Goal: Task Accomplishment & Management: Use online tool/utility

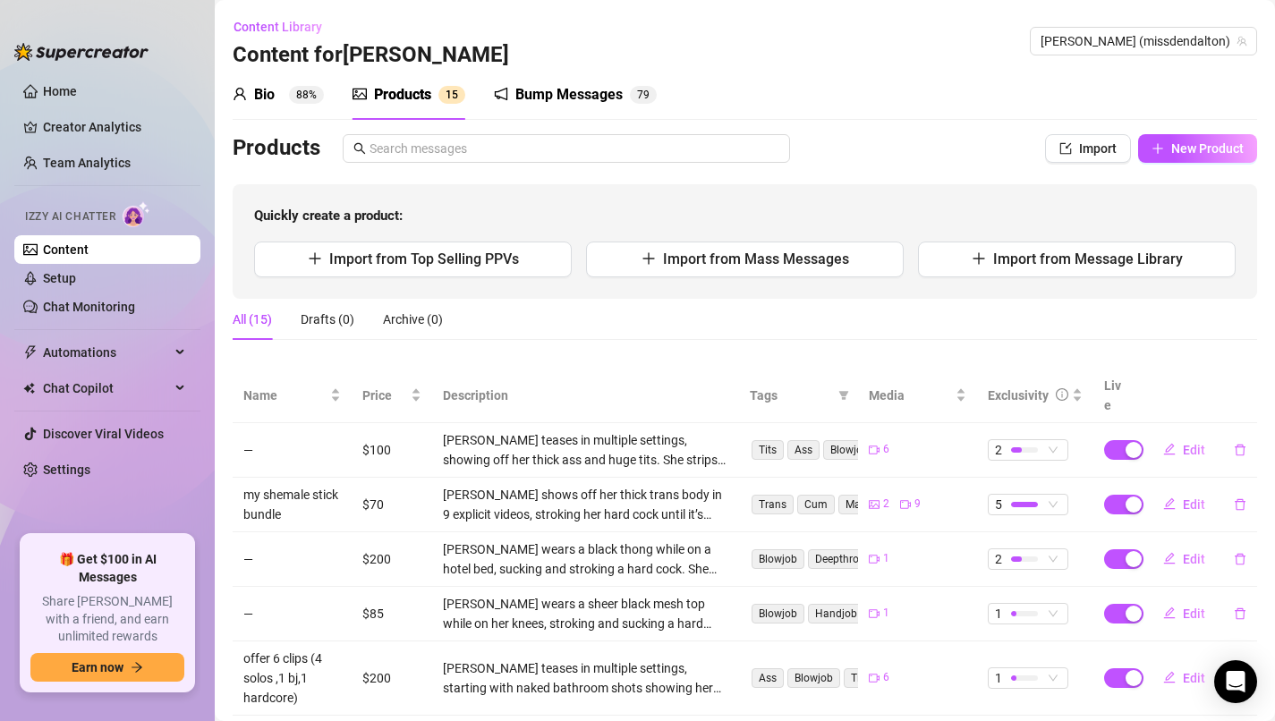
click at [89, 242] on link "Content" at bounding box center [66, 249] width 46 height 14
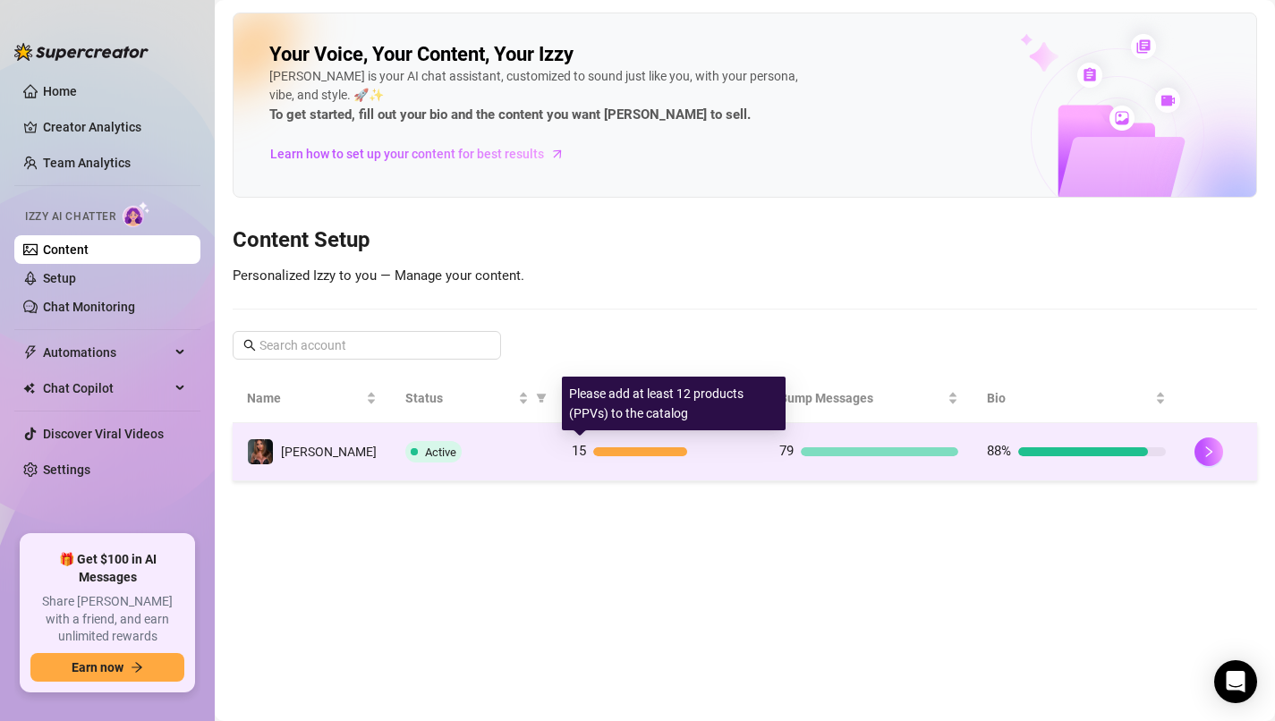
click at [601, 456] on div "15" at bounding box center [661, 451] width 179 height 21
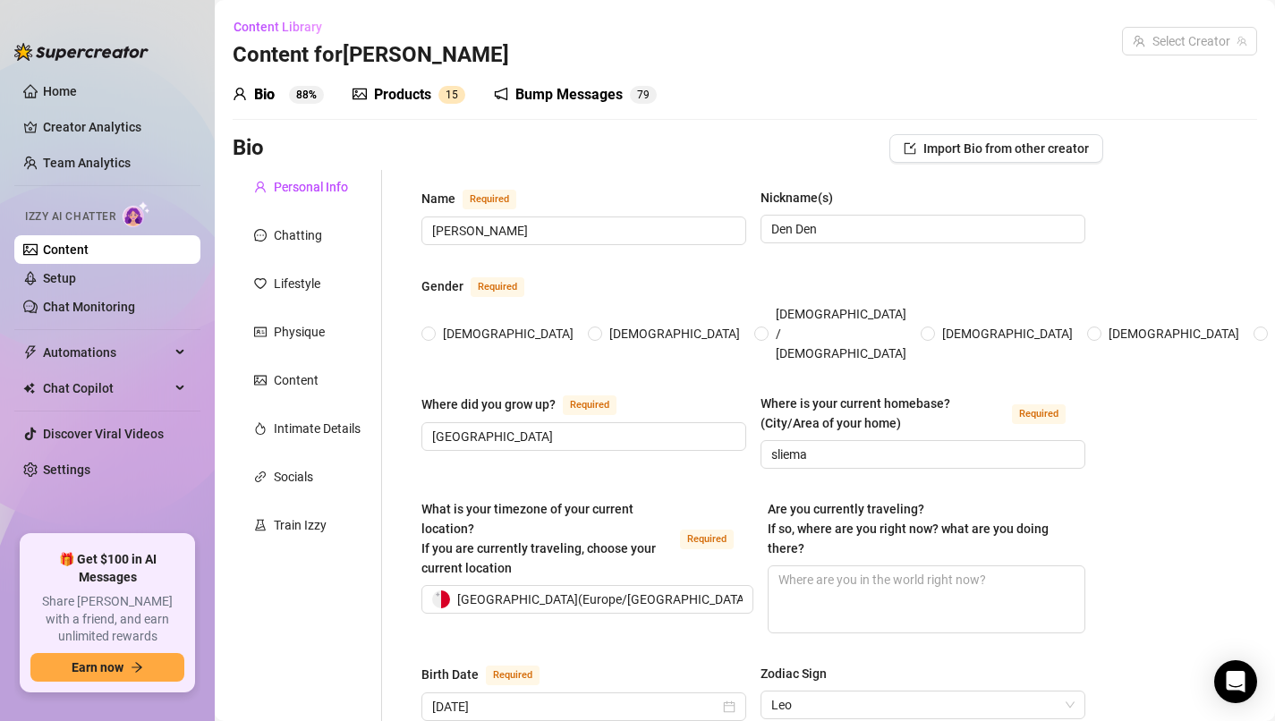
radio input "true"
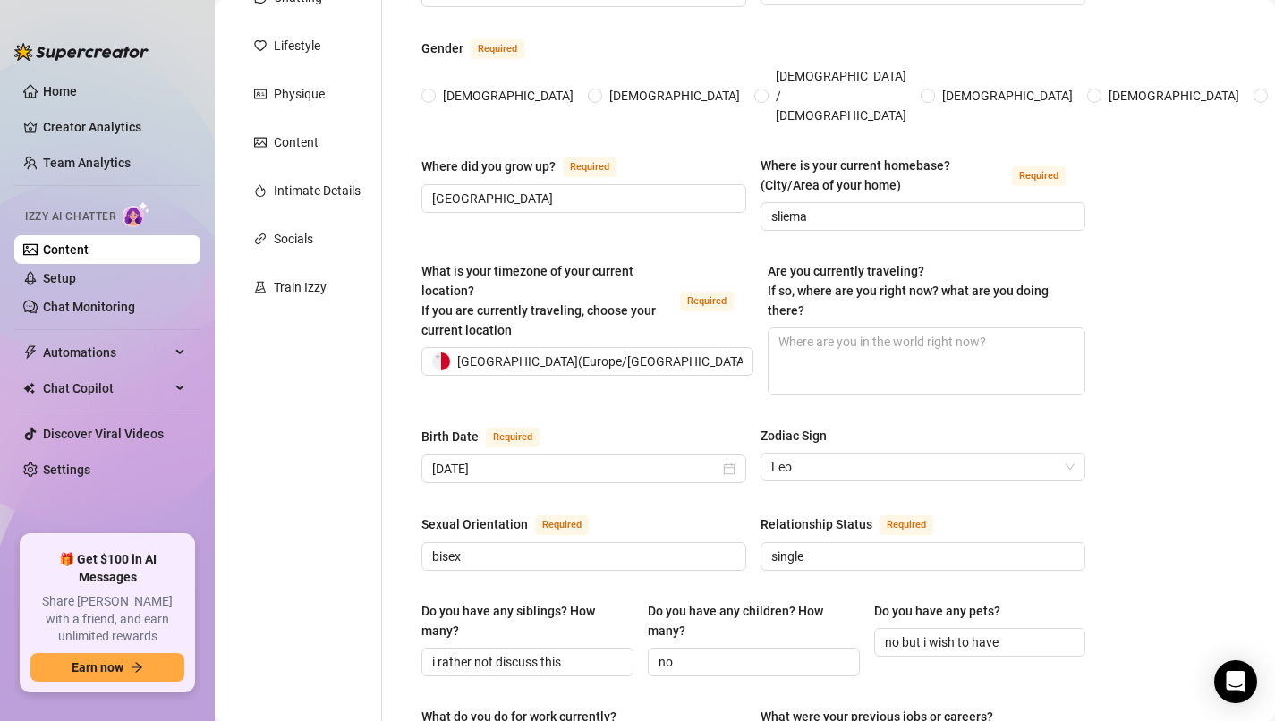
scroll to position [148, 0]
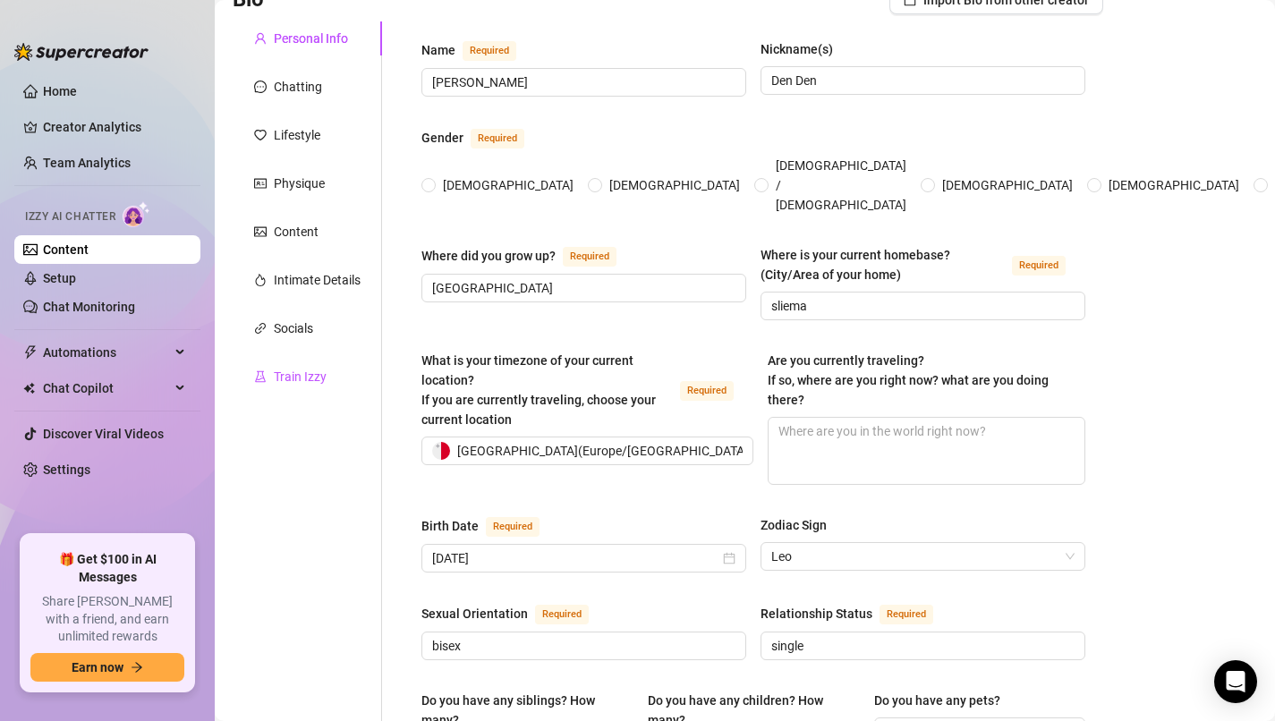
click at [317, 371] on div "Train Izzy" at bounding box center [300, 377] width 53 height 20
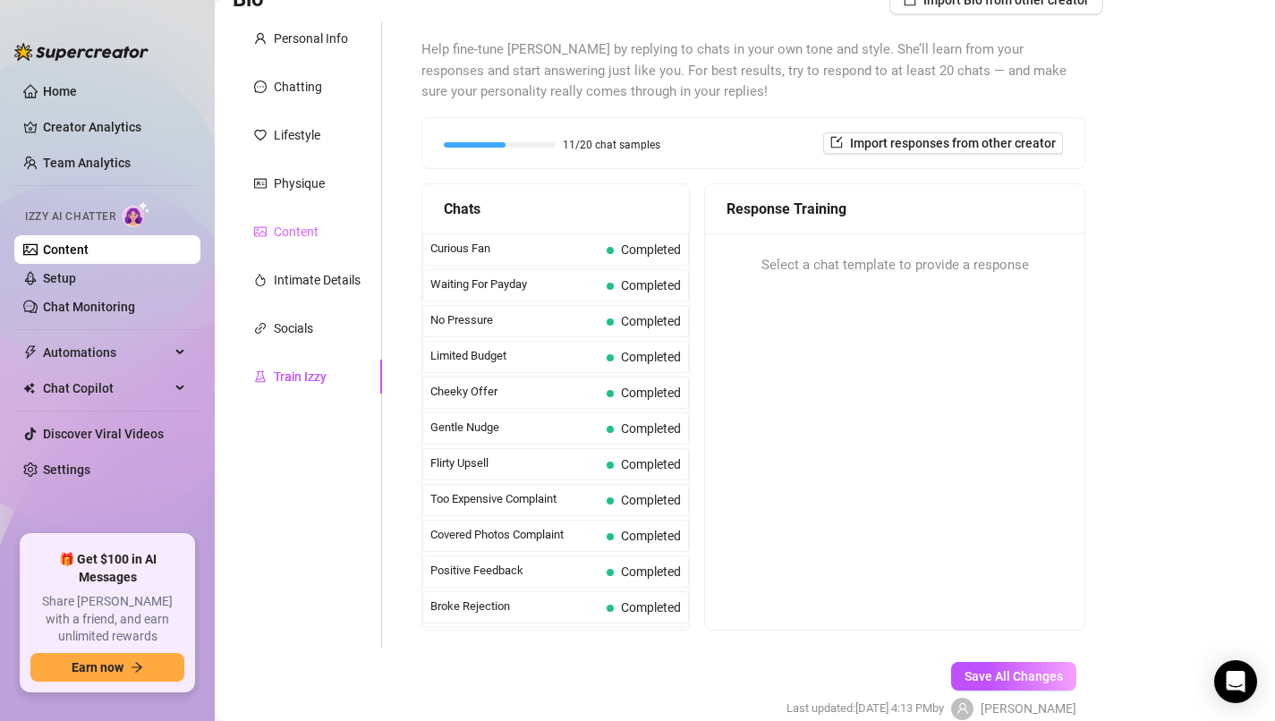
click at [312, 242] on div "Content" at bounding box center [307, 232] width 149 height 34
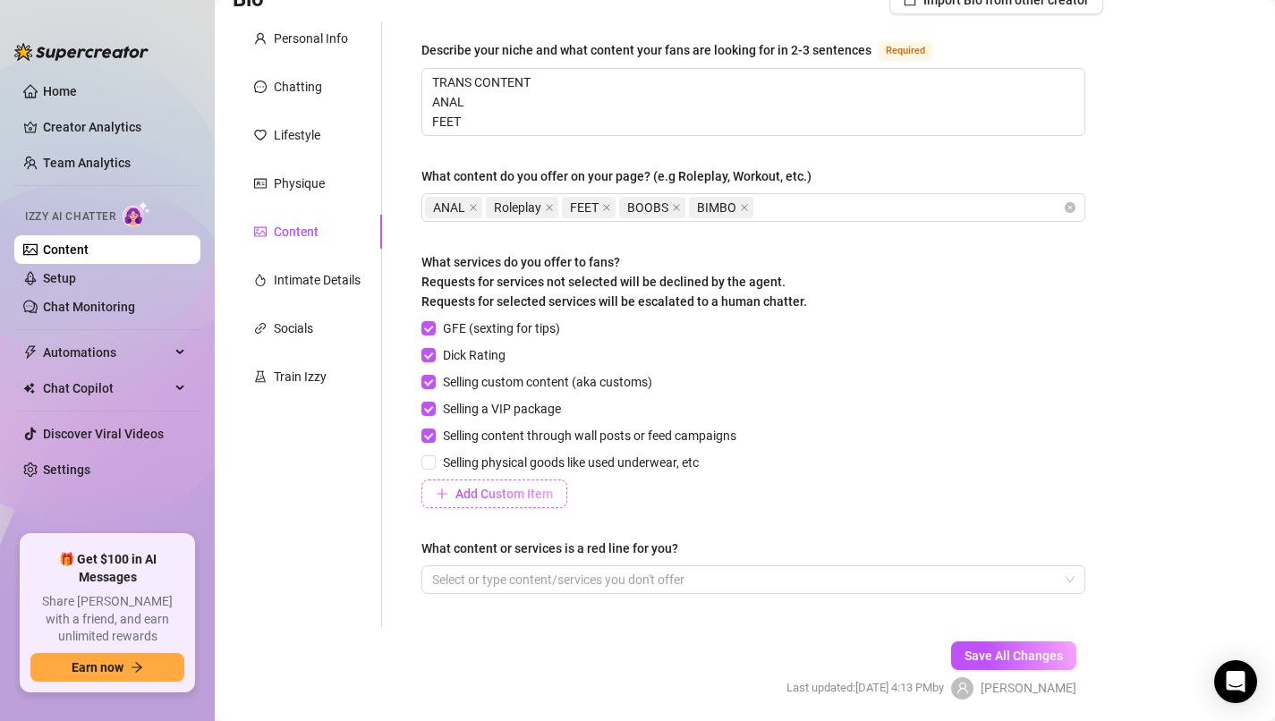
click at [495, 500] on button "Add Custom Item" at bounding box center [494, 493] width 146 height 29
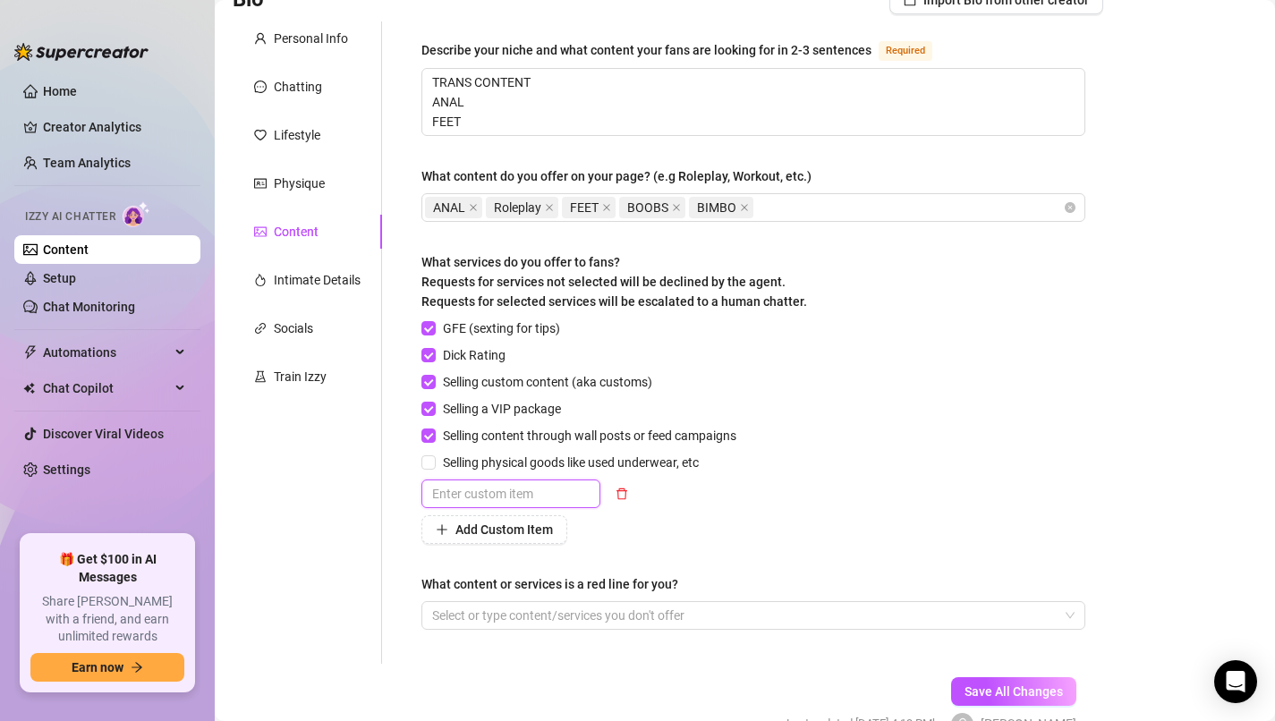
click at [524, 497] on input "text" at bounding box center [510, 493] width 179 height 29
type input "dick cock penis"
click at [725, 553] on div "Describe your niche and what content your fans are looking for in 2-3 sentences…" at bounding box center [753, 342] width 664 height 606
click at [491, 536] on button "Add Custom Item" at bounding box center [494, 529] width 146 height 29
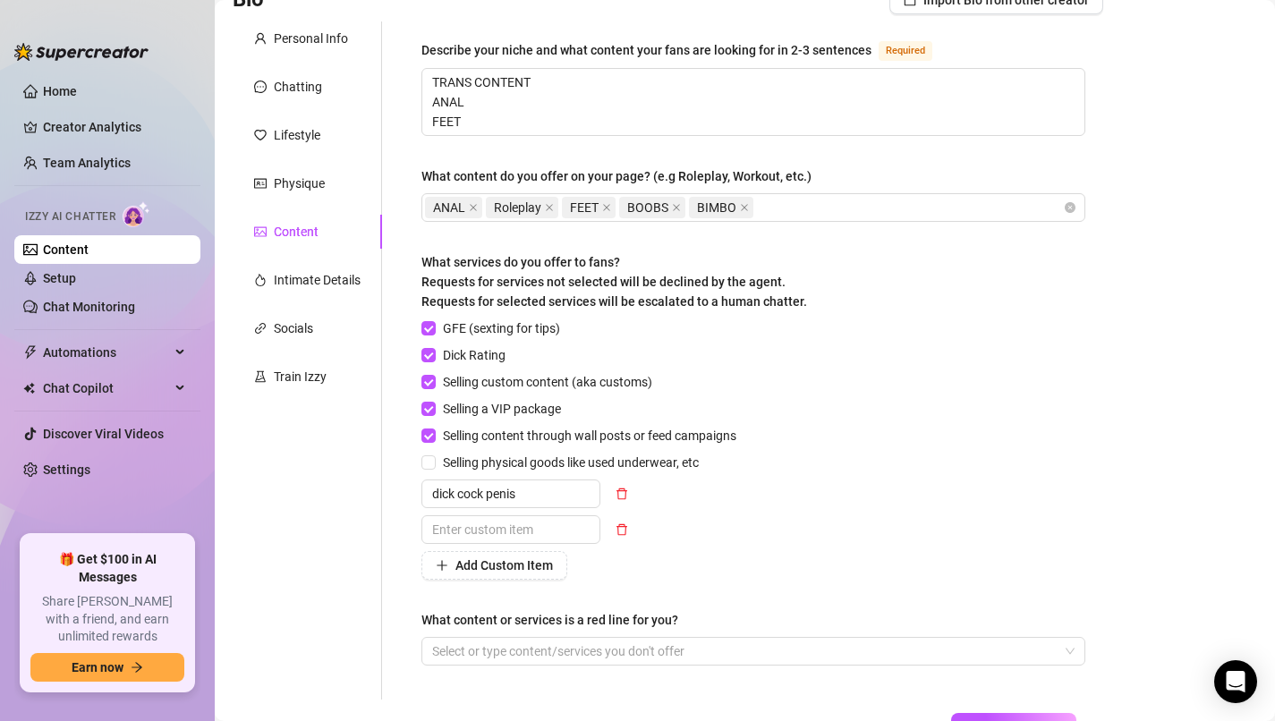
click at [719, 510] on div "GFE (sexting for tips) Dick Rating Selling custom content (aka customs) Selling…" at bounding box center [582, 448] width 322 height 261
click at [424, 502] on input "dick cock penis" at bounding box center [510, 493] width 179 height 29
click at [617, 535] on span "button" at bounding box center [621, 529] width 13 height 14
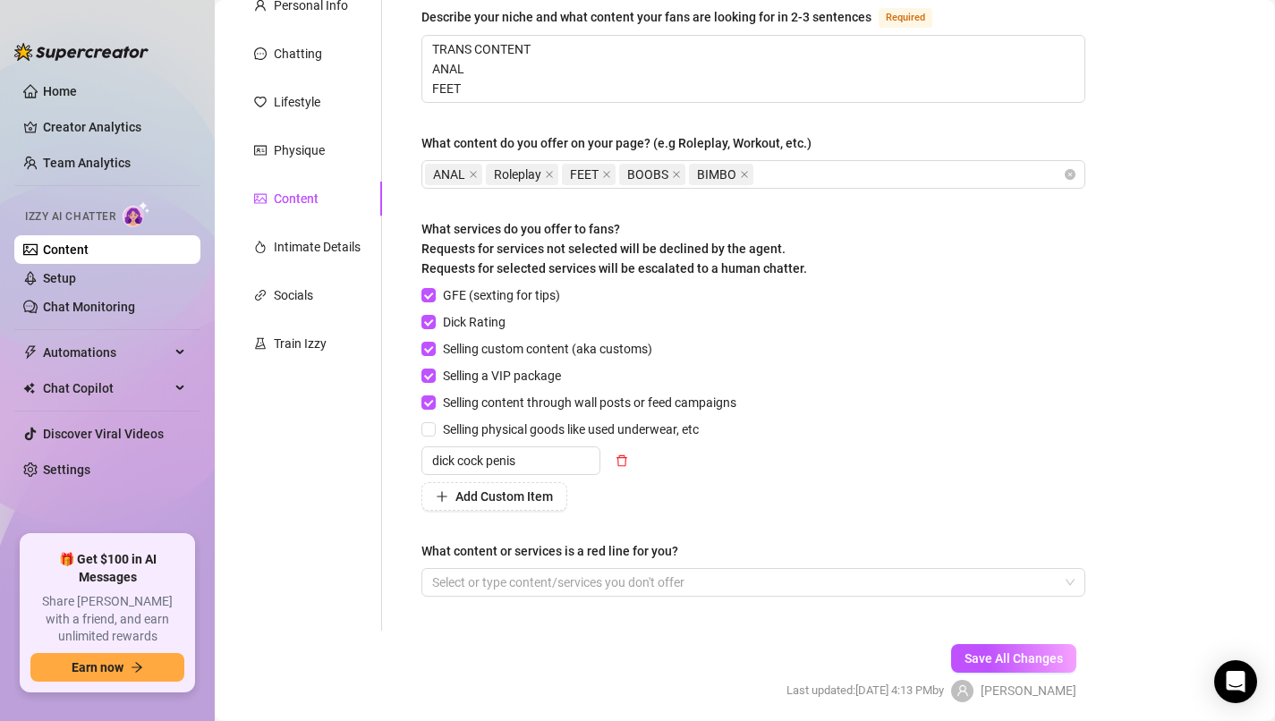
scroll to position [193, 0]
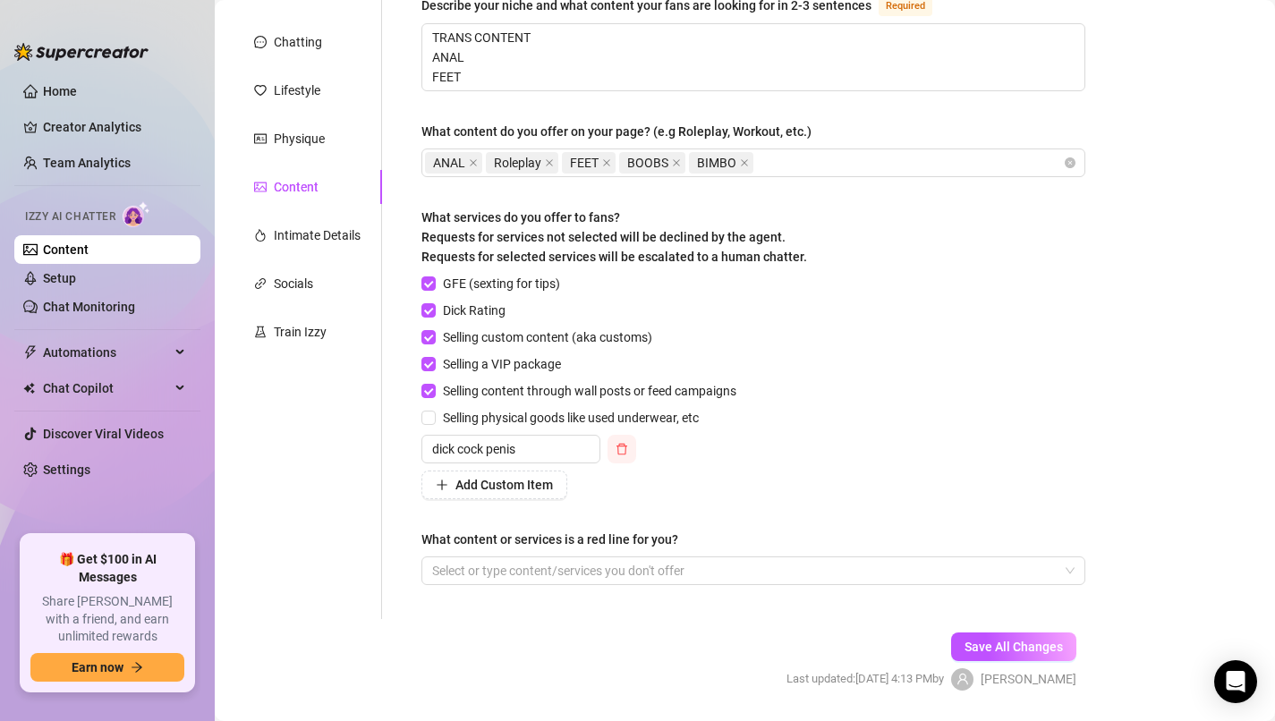
click at [619, 445] on icon "delete" at bounding box center [621, 449] width 13 height 13
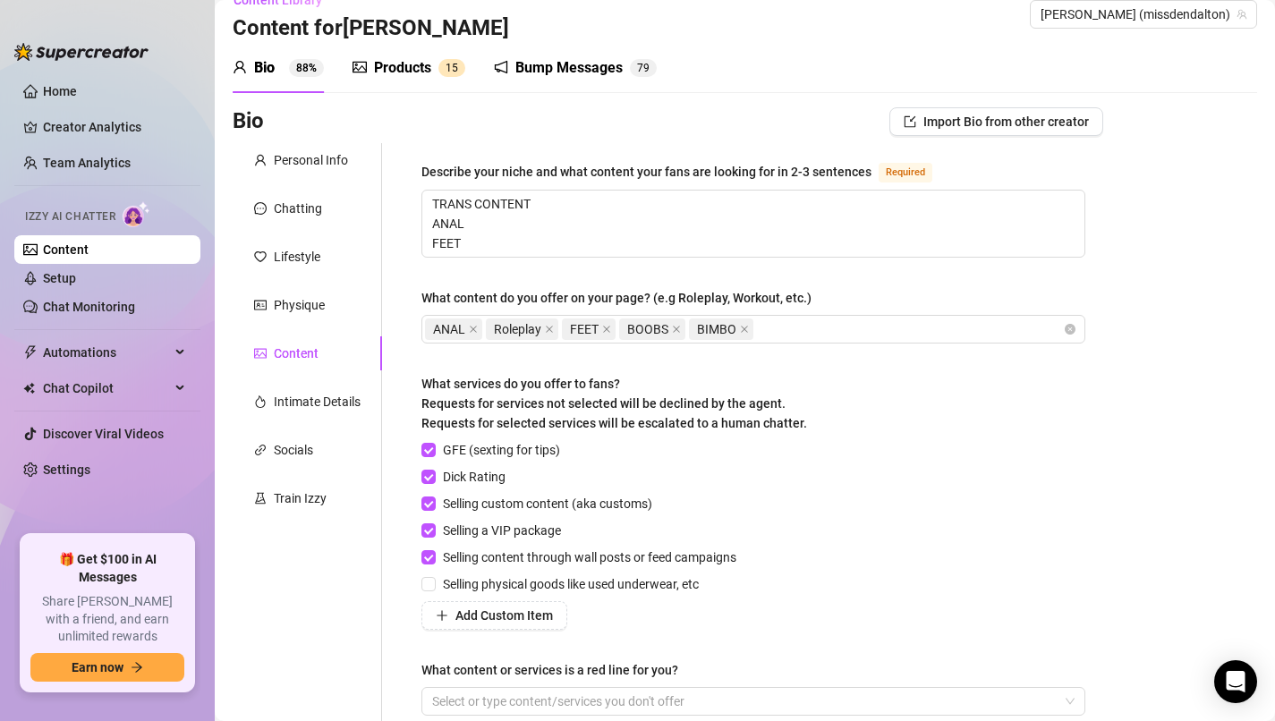
scroll to position [0, 0]
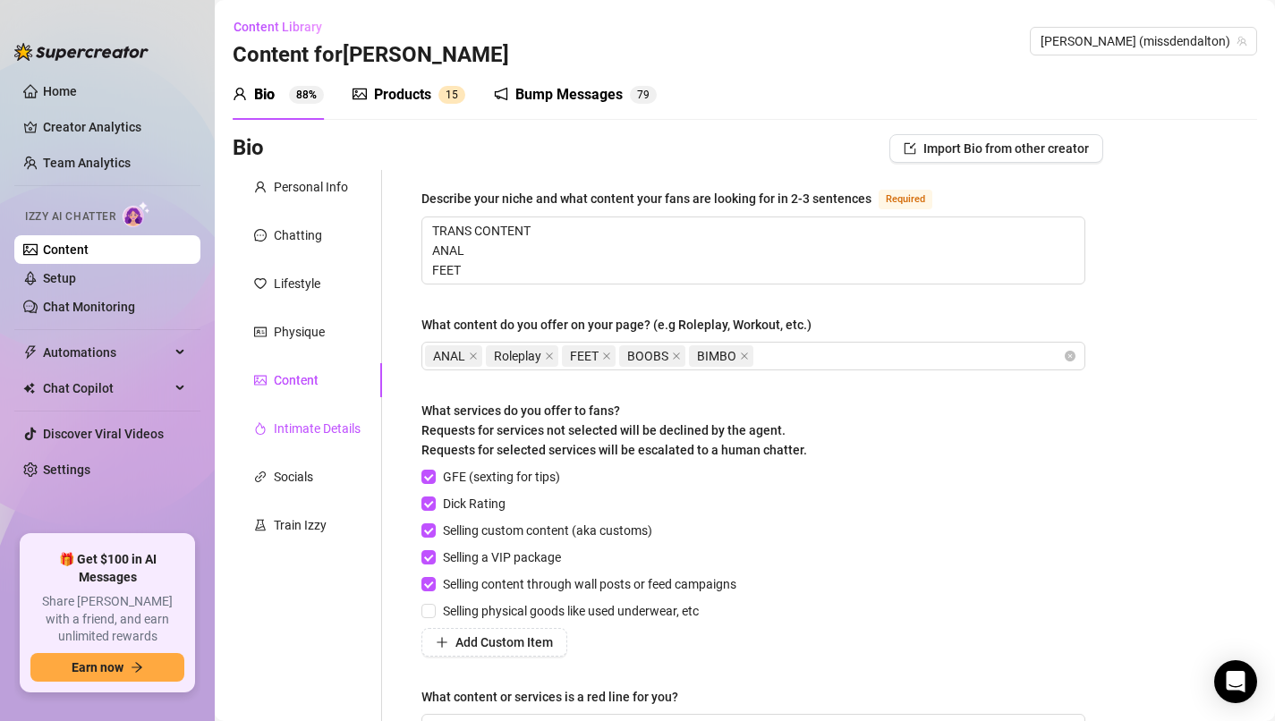
click at [313, 430] on div "Intimate Details" at bounding box center [317, 429] width 87 height 20
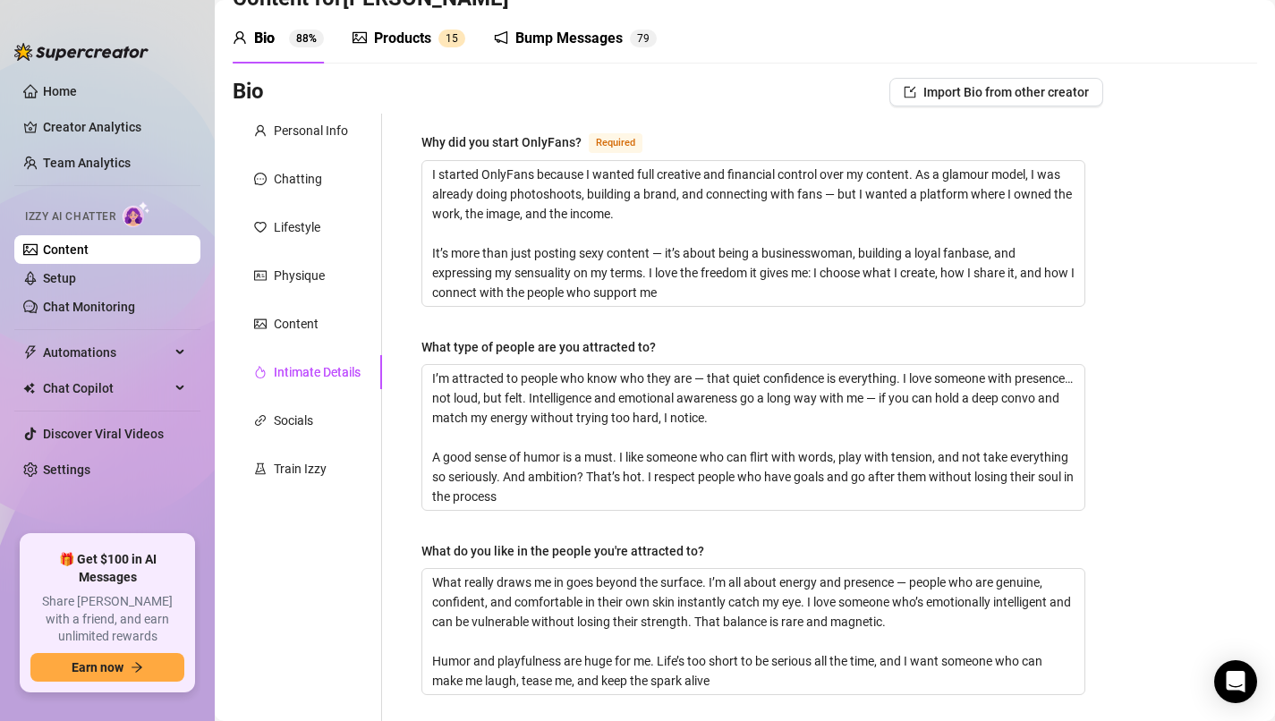
scroll to position [63, 0]
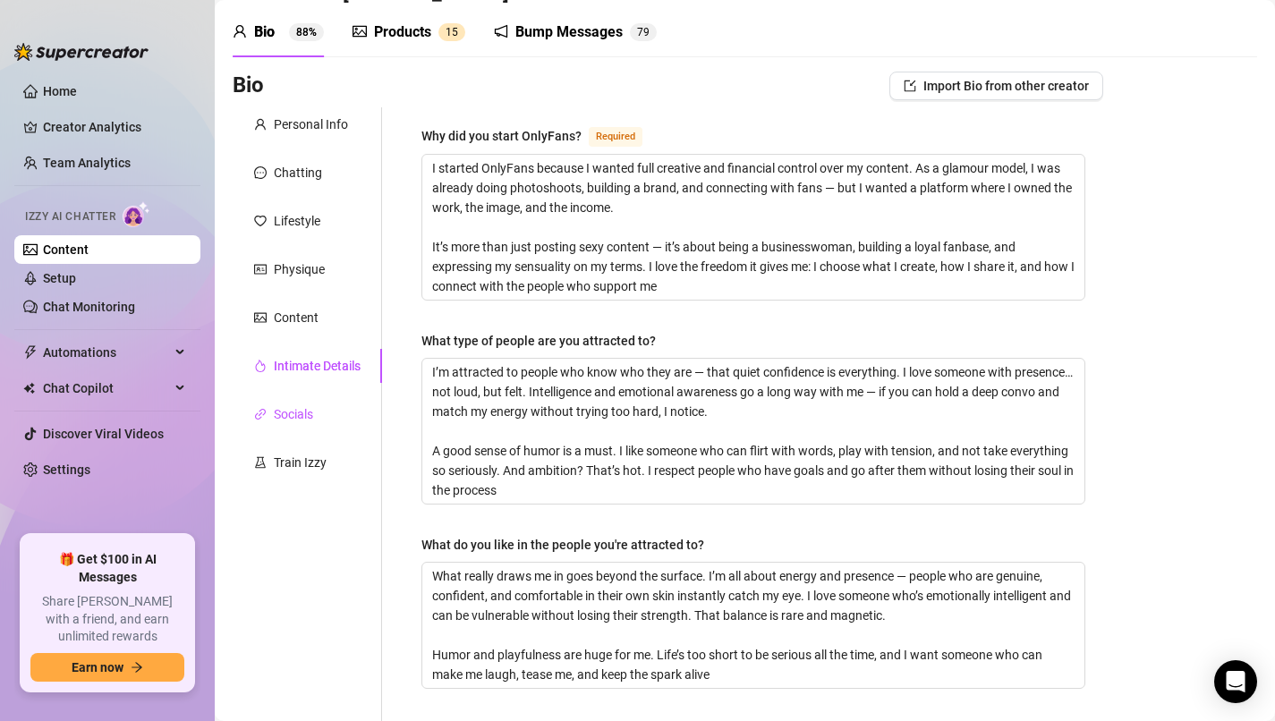
click at [310, 421] on div "Socials" at bounding box center [293, 414] width 39 height 20
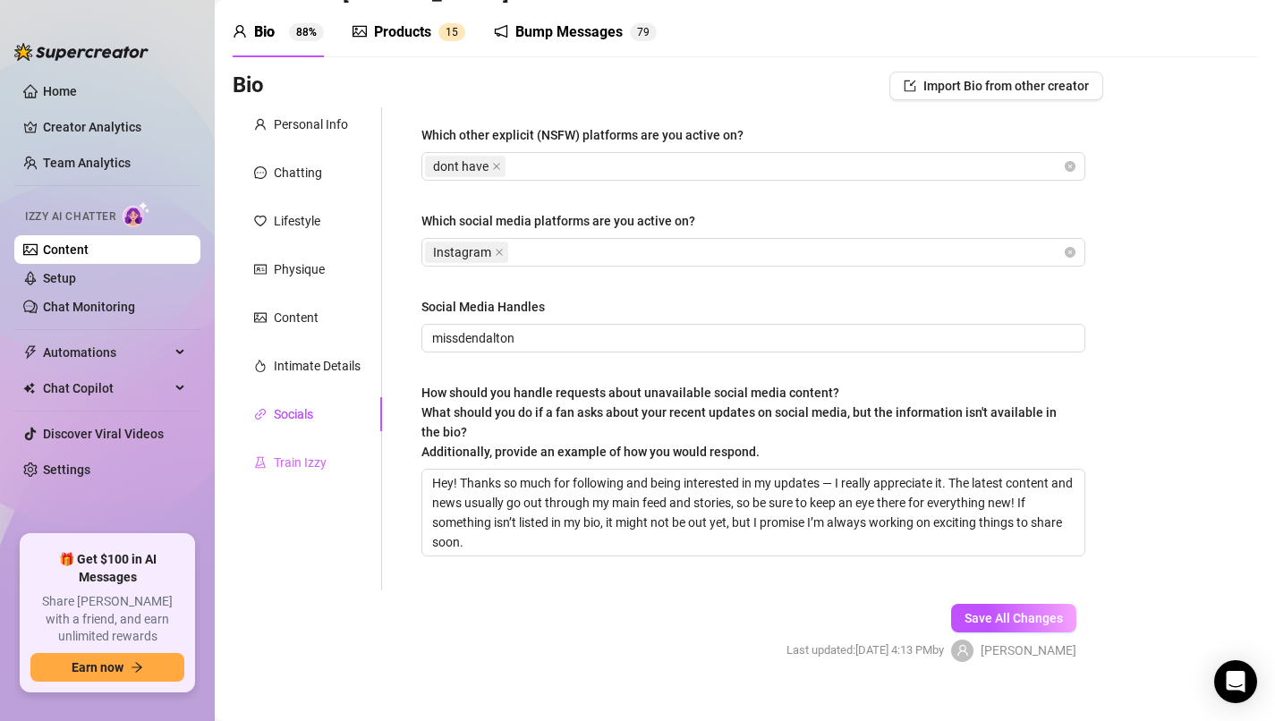
click at [310, 474] on div "Train Izzy" at bounding box center [307, 462] width 149 height 34
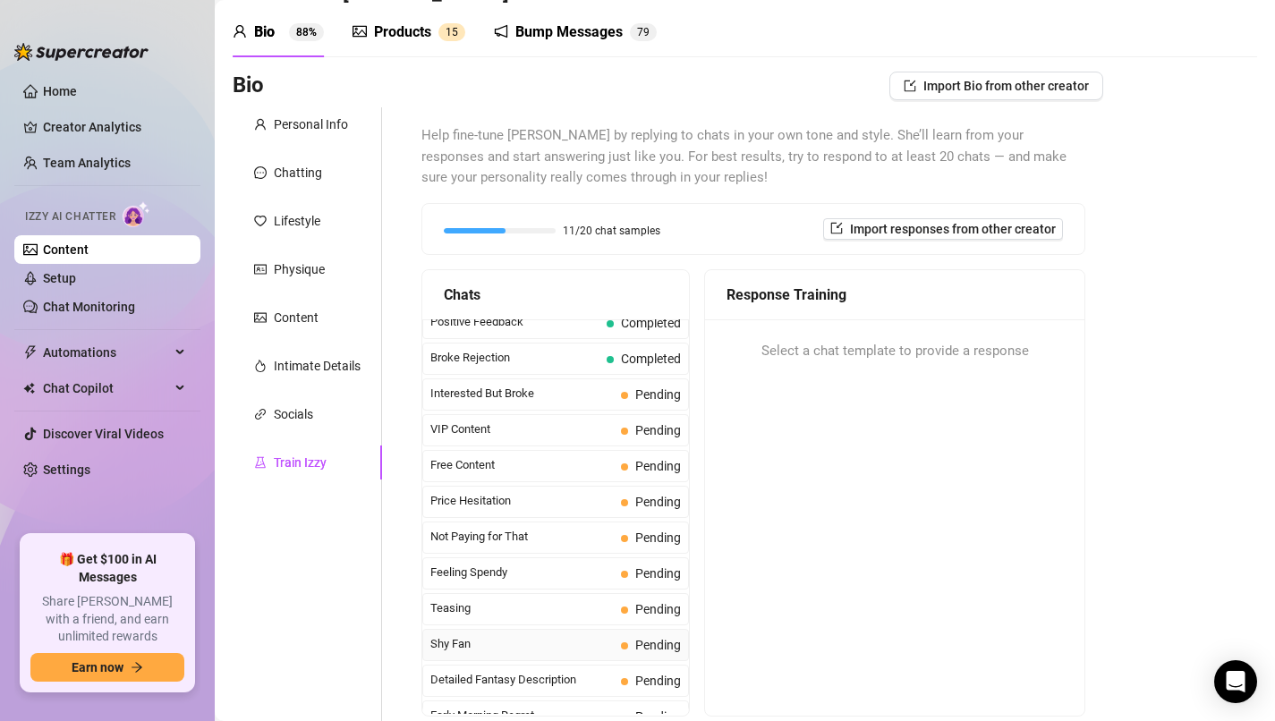
scroll to position [334, 0]
click at [655, 436] on span "Pending" at bounding box center [658, 431] width 46 height 14
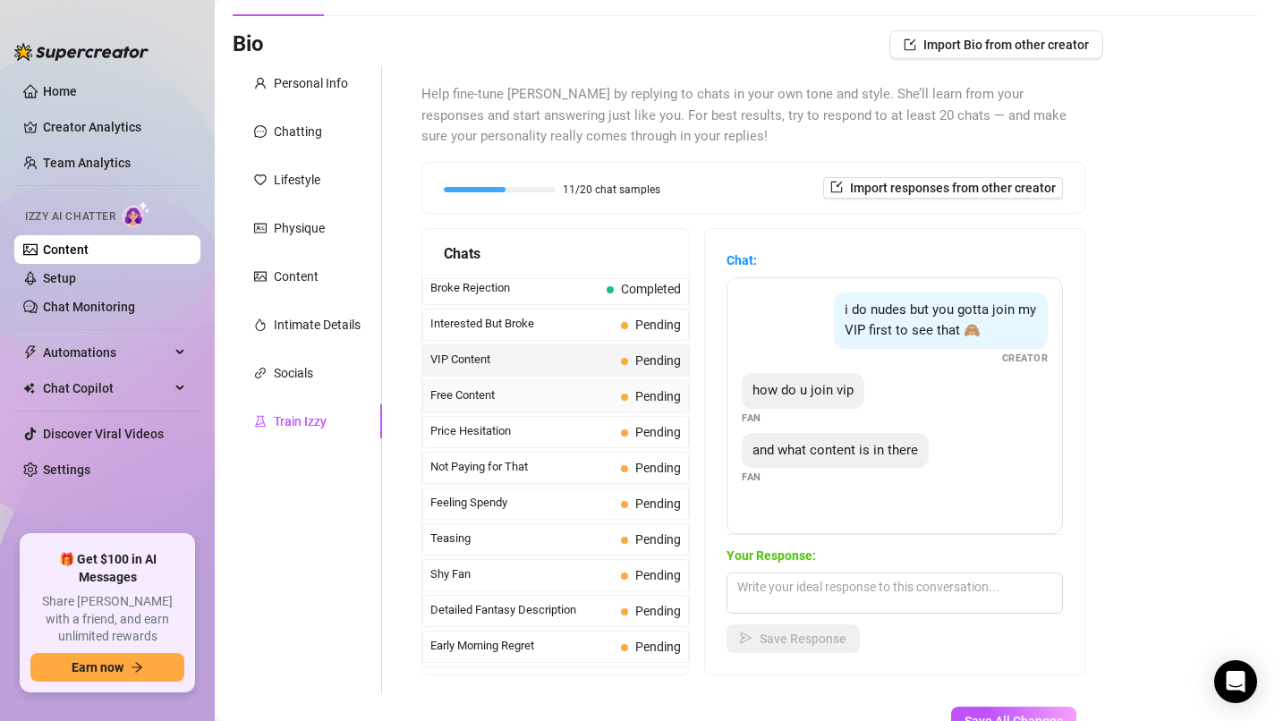
scroll to position [369, 0]
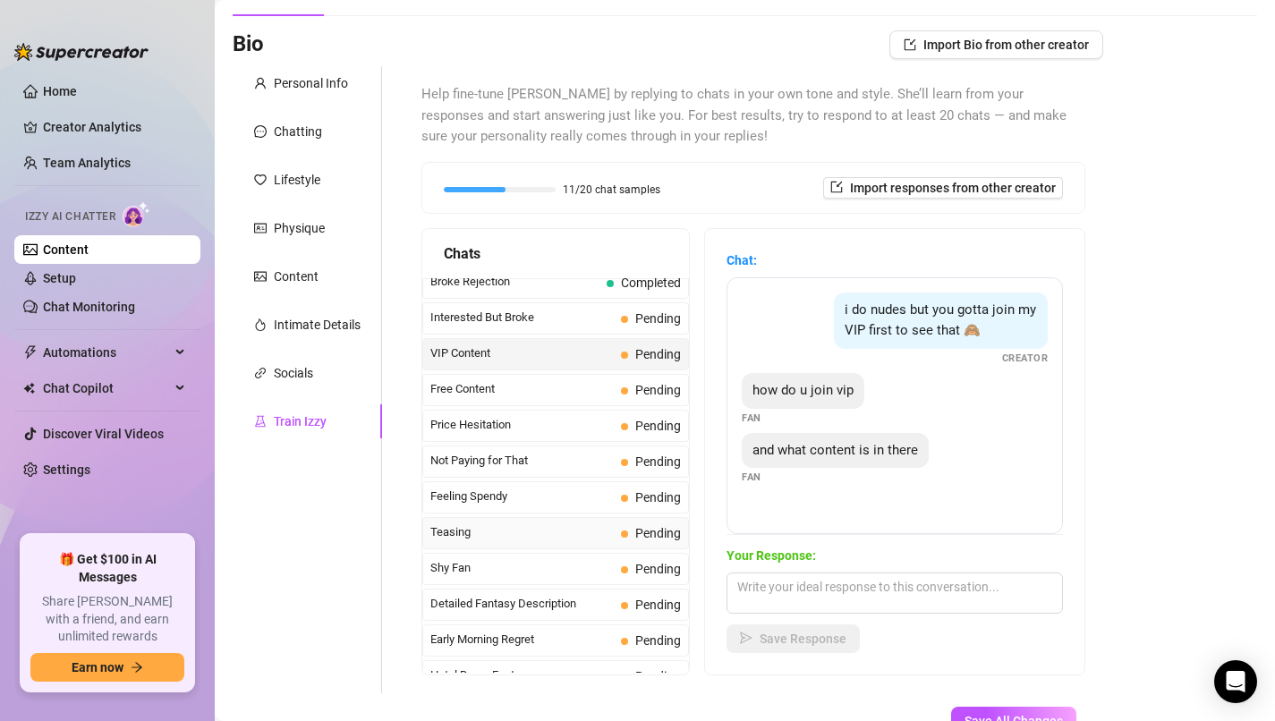
click at [634, 536] on span "Pending" at bounding box center [651, 533] width 60 height 20
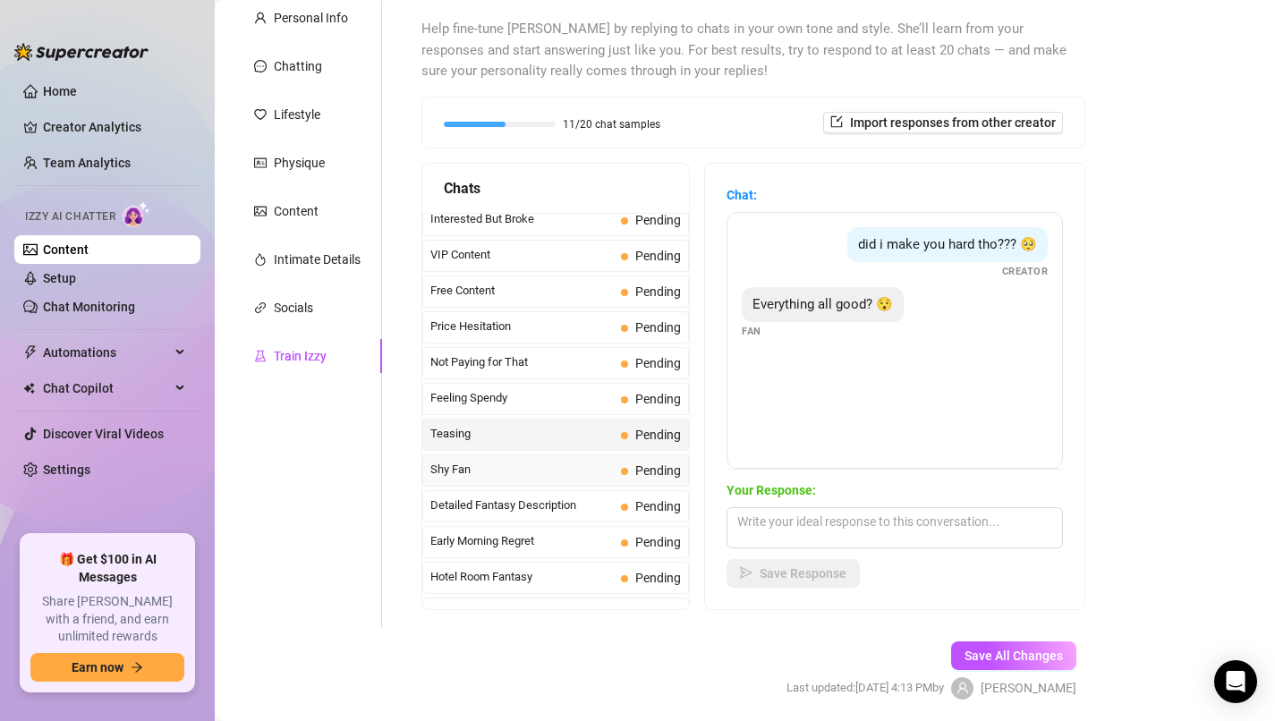
scroll to position [423, 0]
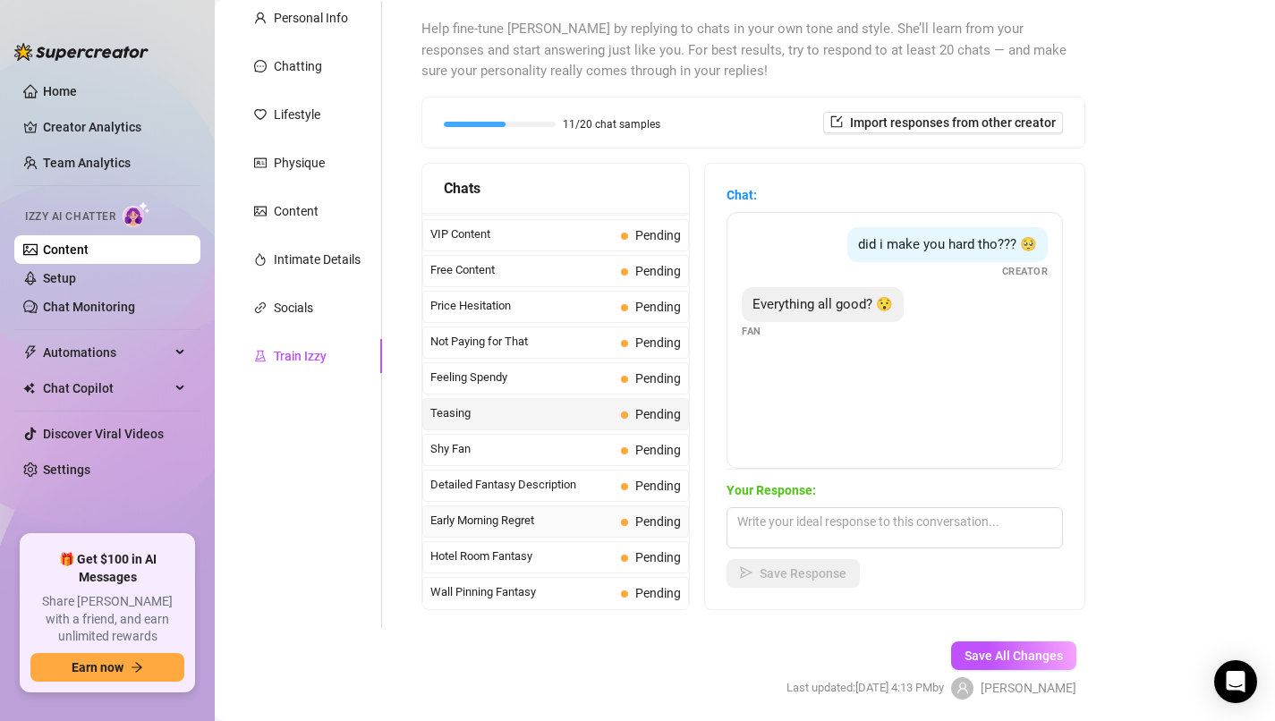
click at [593, 519] on span "Early Morning Regret" at bounding box center [521, 521] width 183 height 18
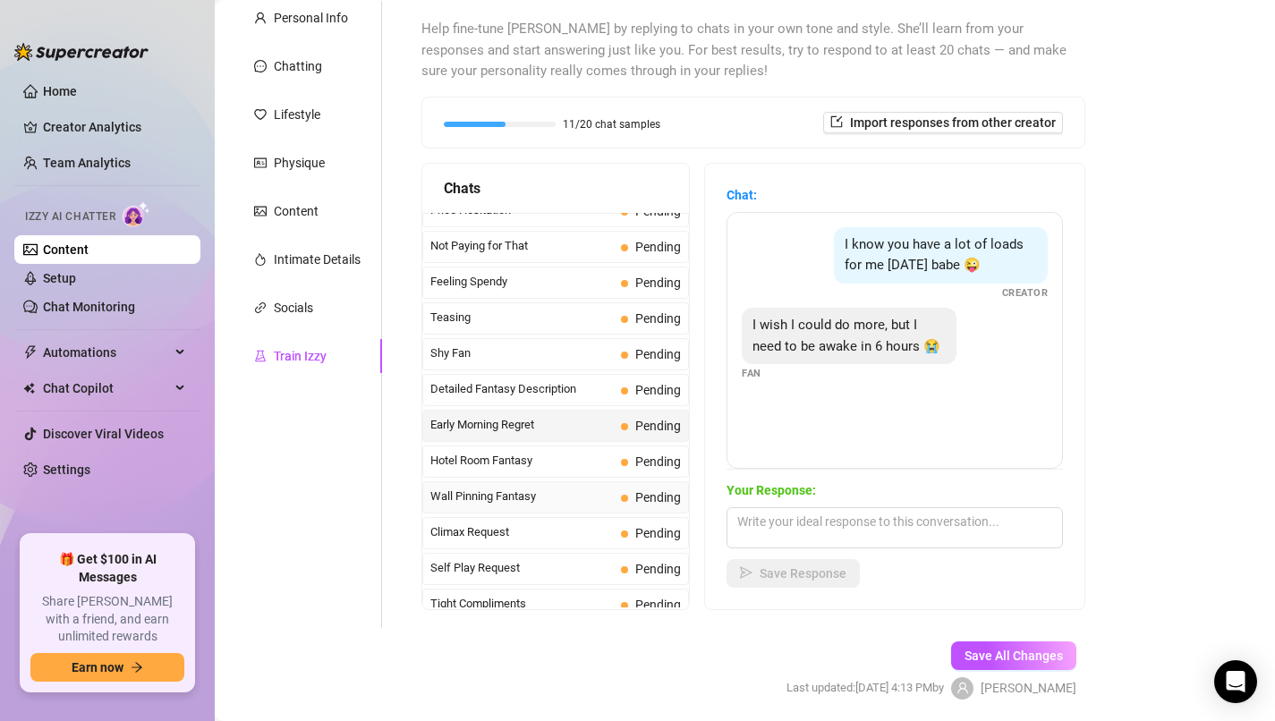
scroll to position [536, 0]
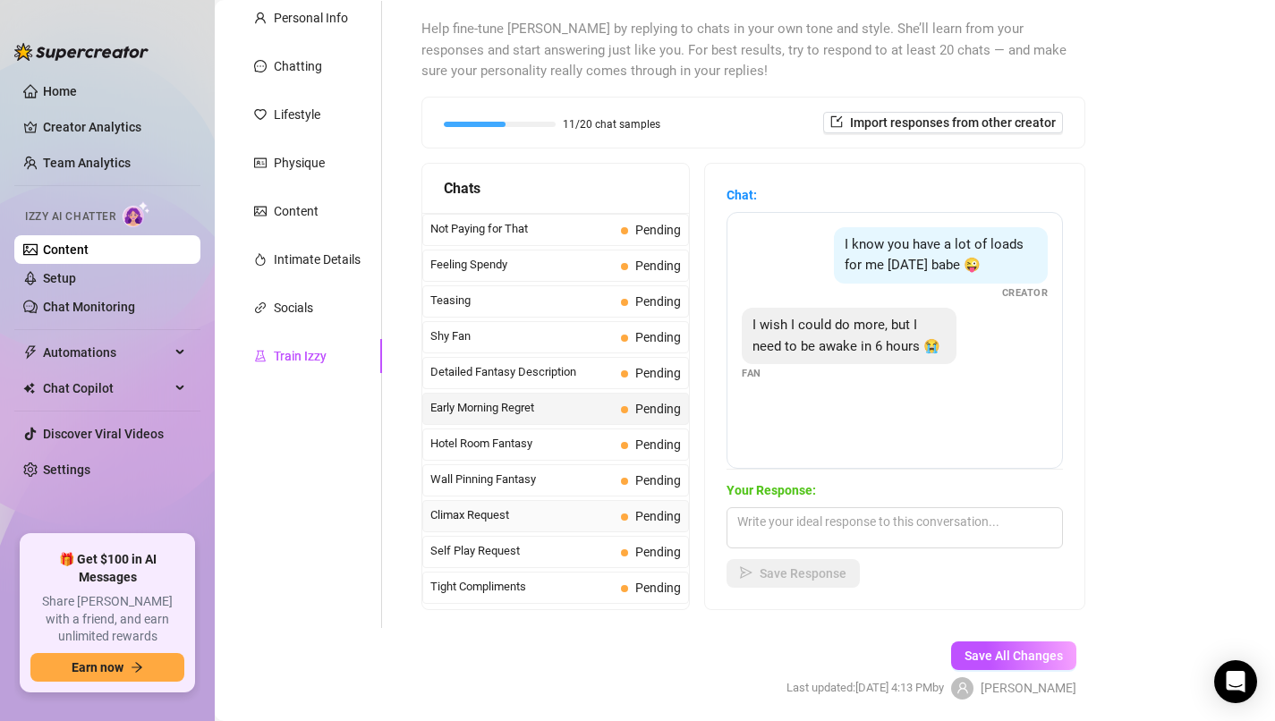
click at [614, 511] on span "Climax Request" at bounding box center [521, 515] width 183 height 18
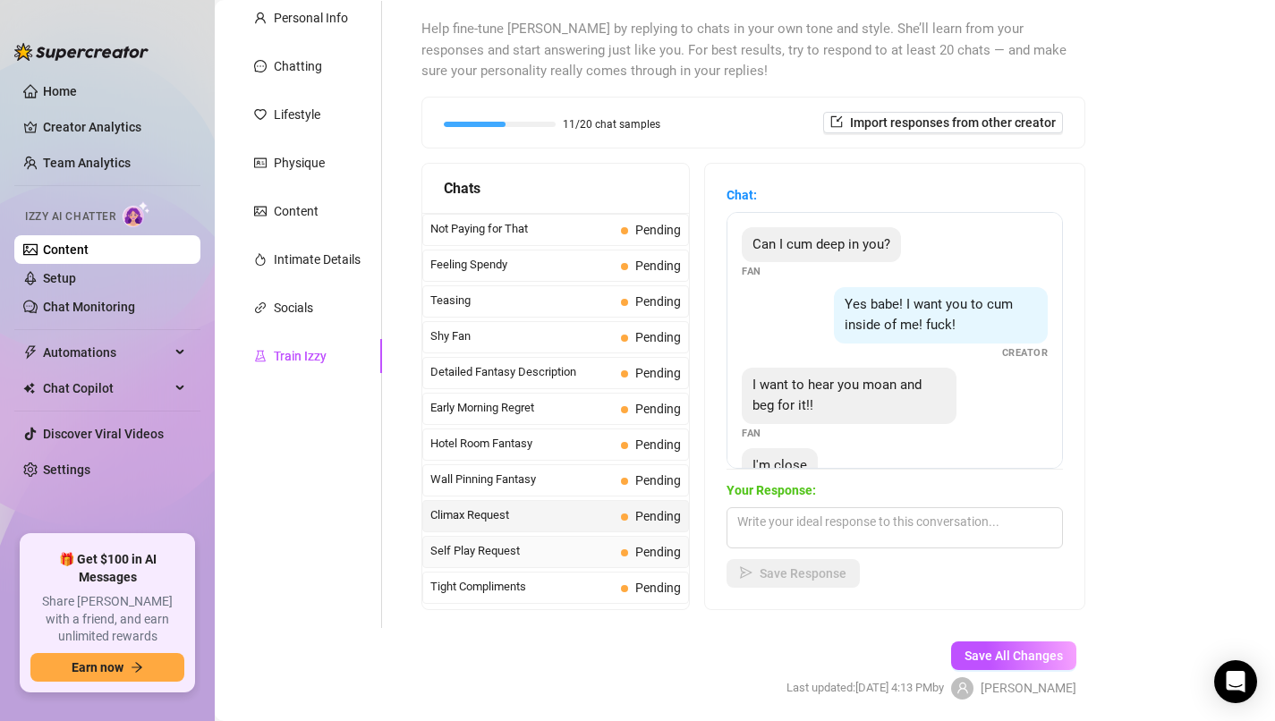
click at [581, 544] on span "Self Play Request" at bounding box center [521, 551] width 183 height 18
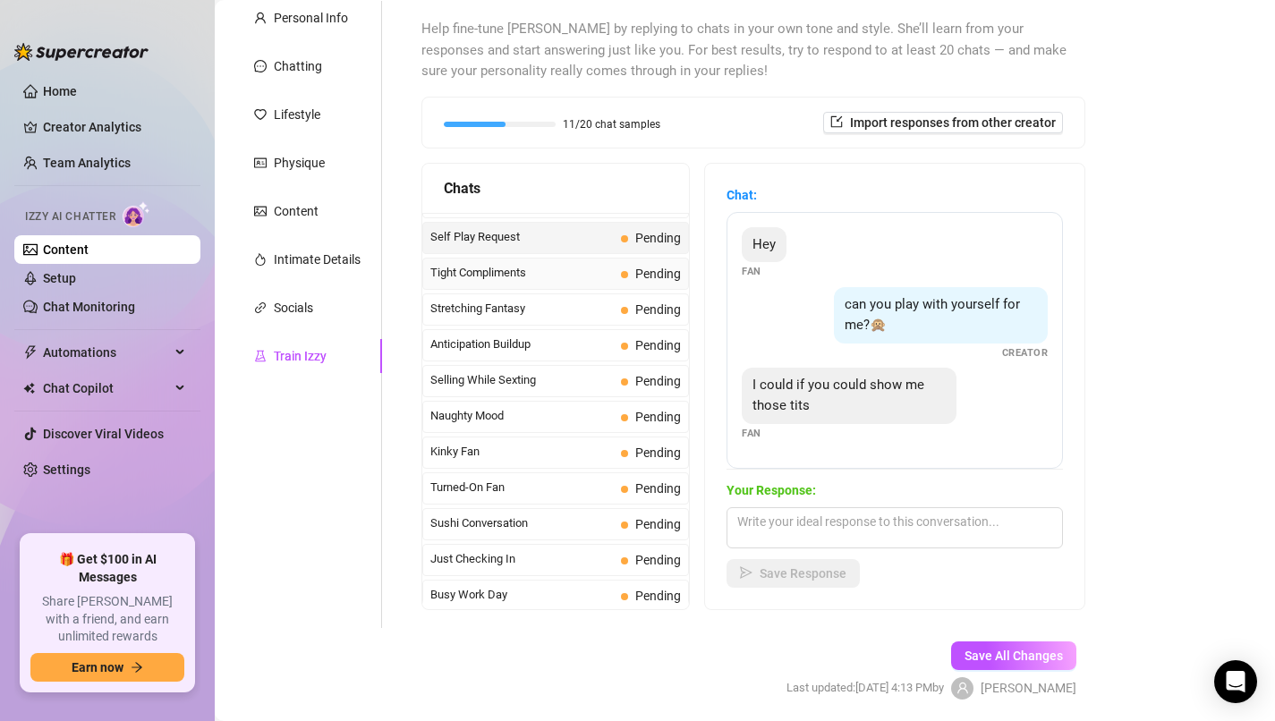
scroll to position [855, 0]
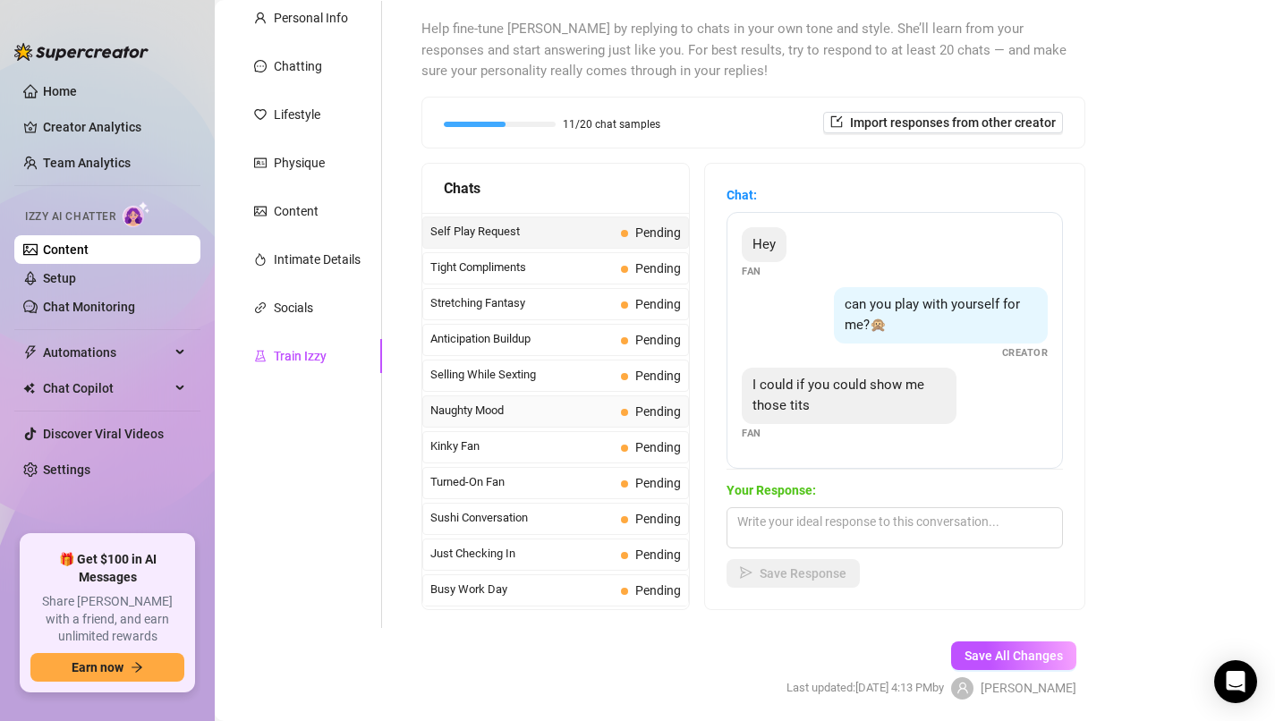
click at [562, 411] on span "Naughty Mood" at bounding box center [521, 411] width 183 height 18
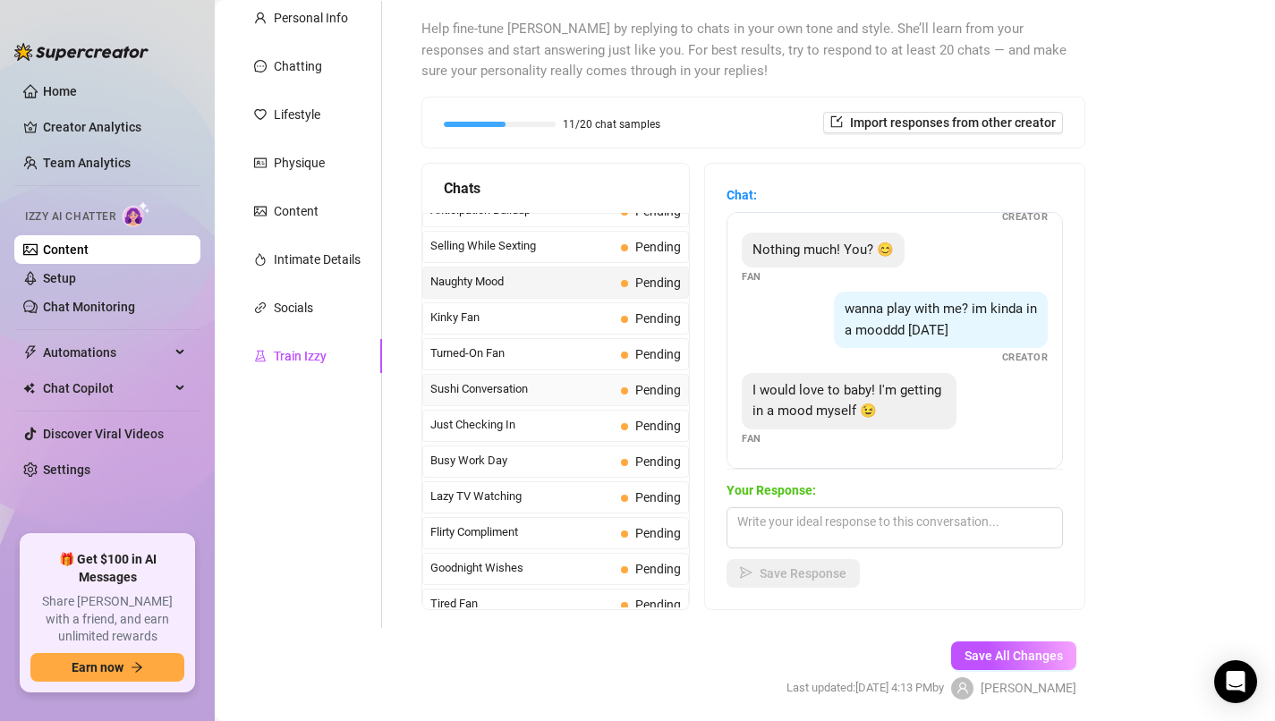
scroll to position [987, 0]
click at [114, 303] on link "Chat Monitoring" at bounding box center [89, 307] width 92 height 14
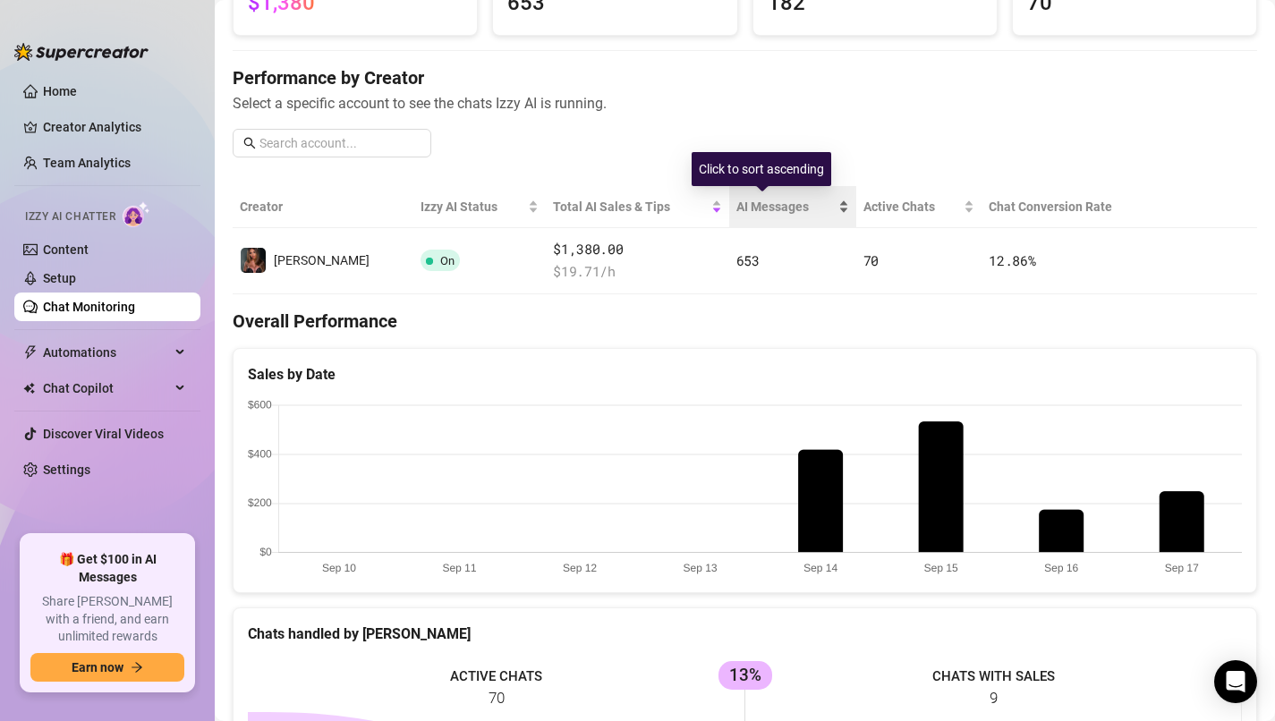
click at [779, 216] on div "AI Messages" at bounding box center [792, 207] width 113 height 20
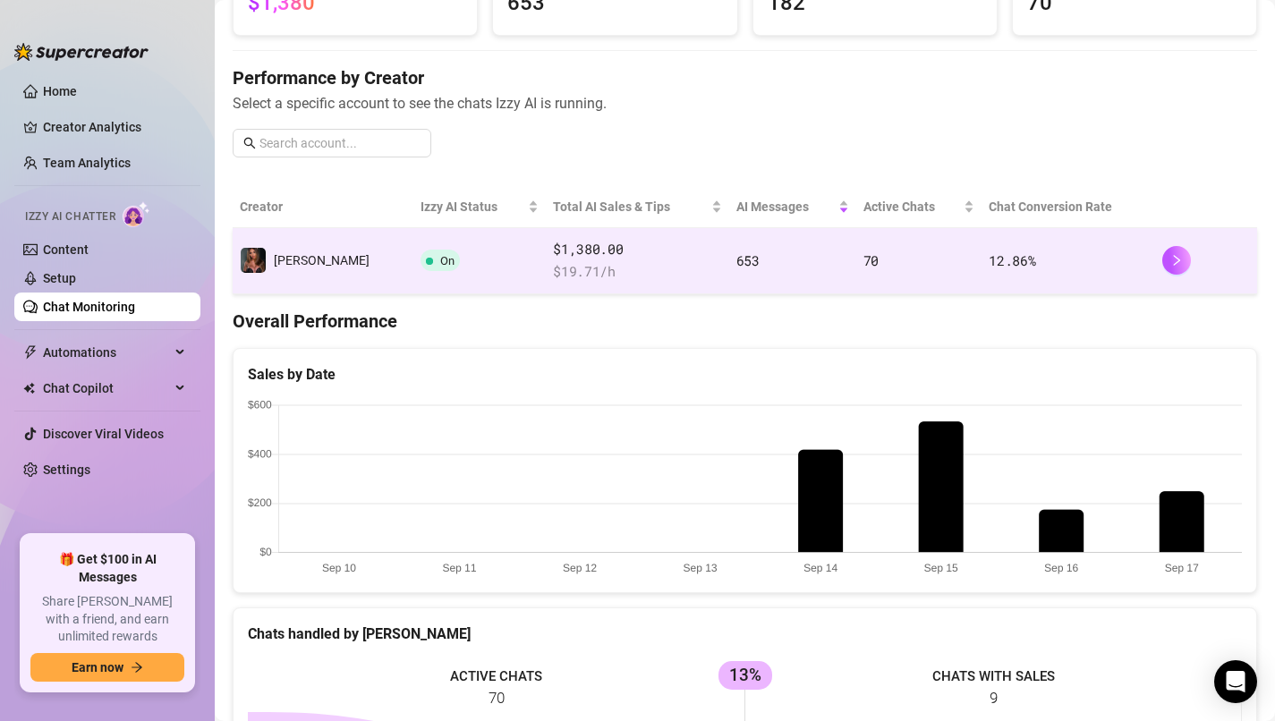
click at [736, 267] on span "653" at bounding box center [747, 260] width 23 height 18
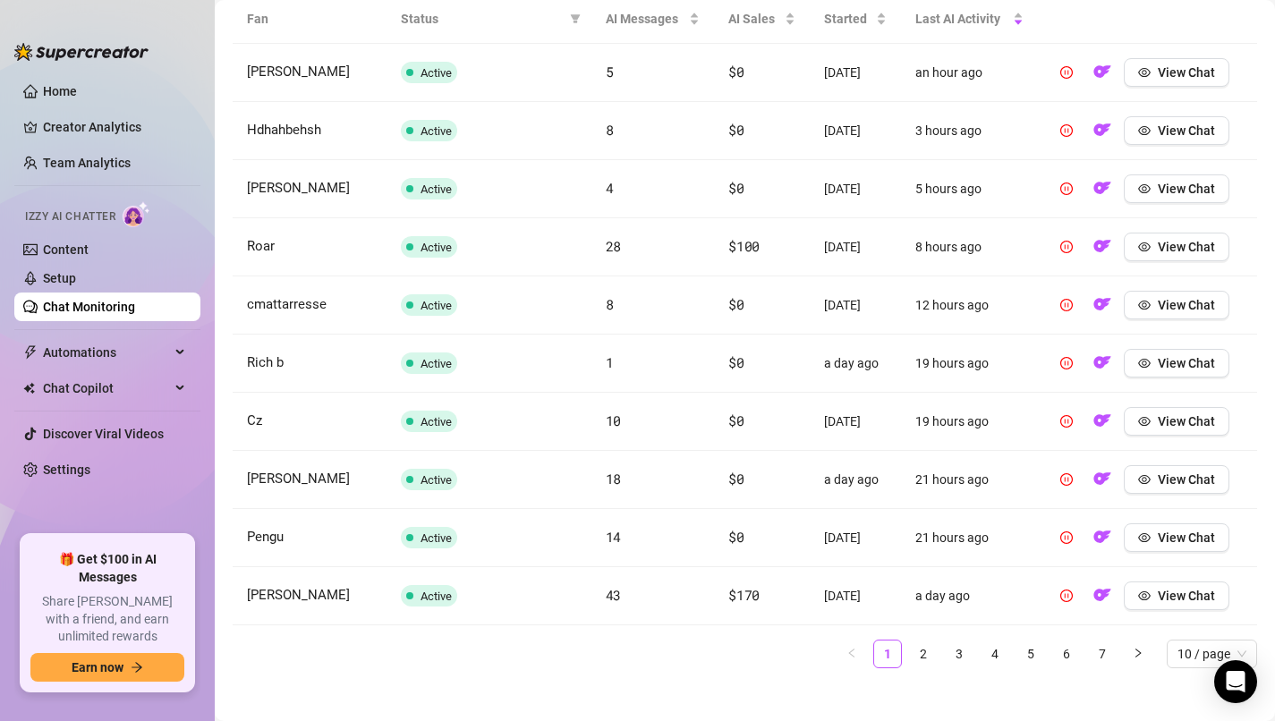
scroll to position [687, 0]
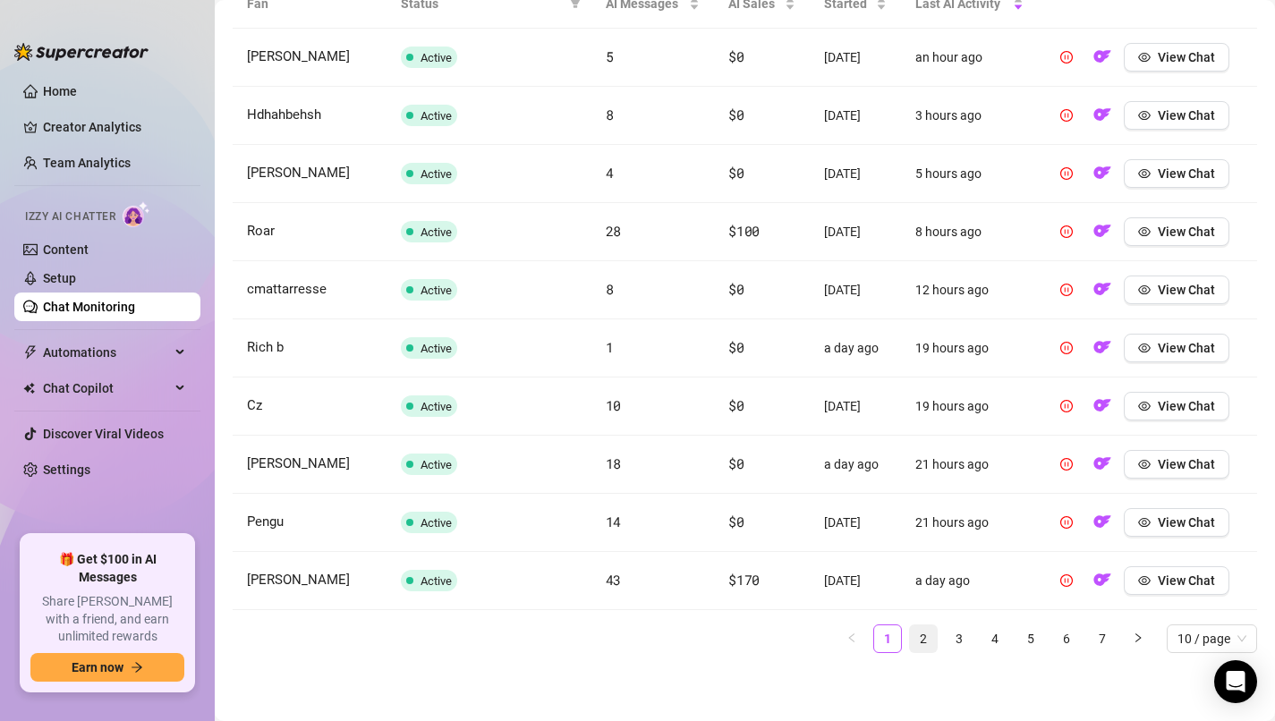
click at [922, 640] on link "2" at bounding box center [923, 638] width 27 height 27
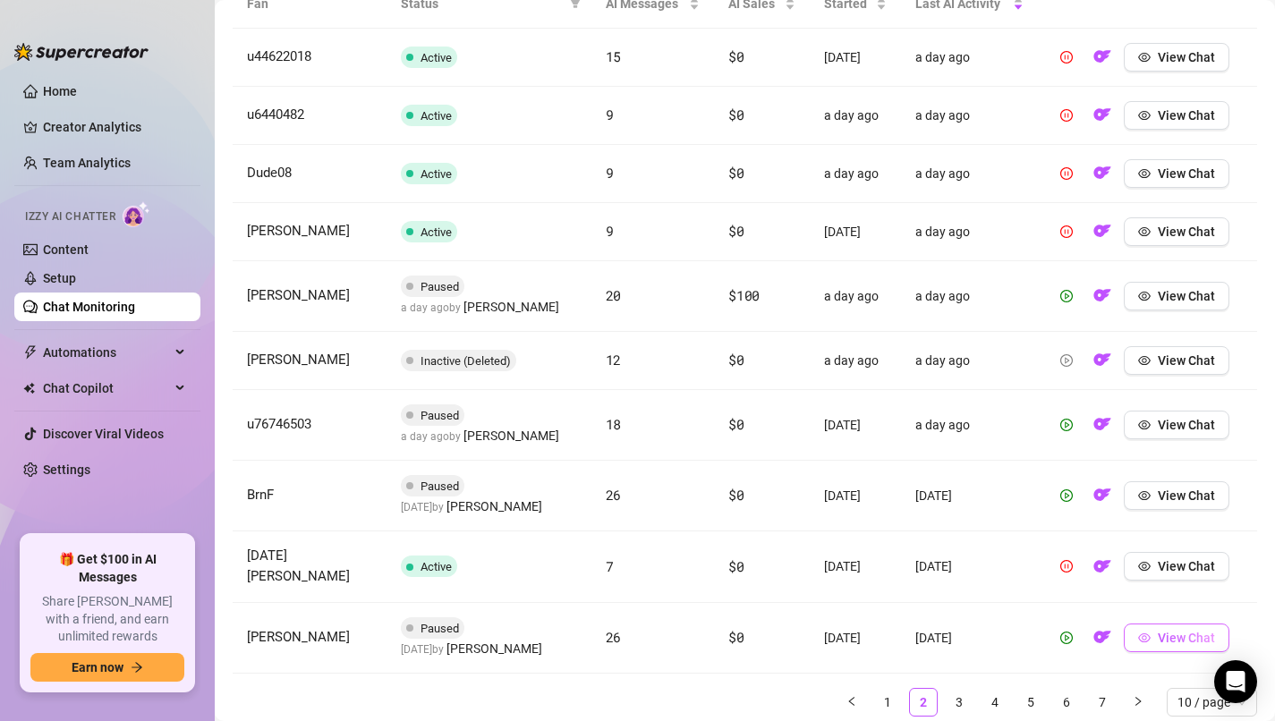
click at [1212, 631] on span "View Chat" at bounding box center [1185, 638] width 57 height 14
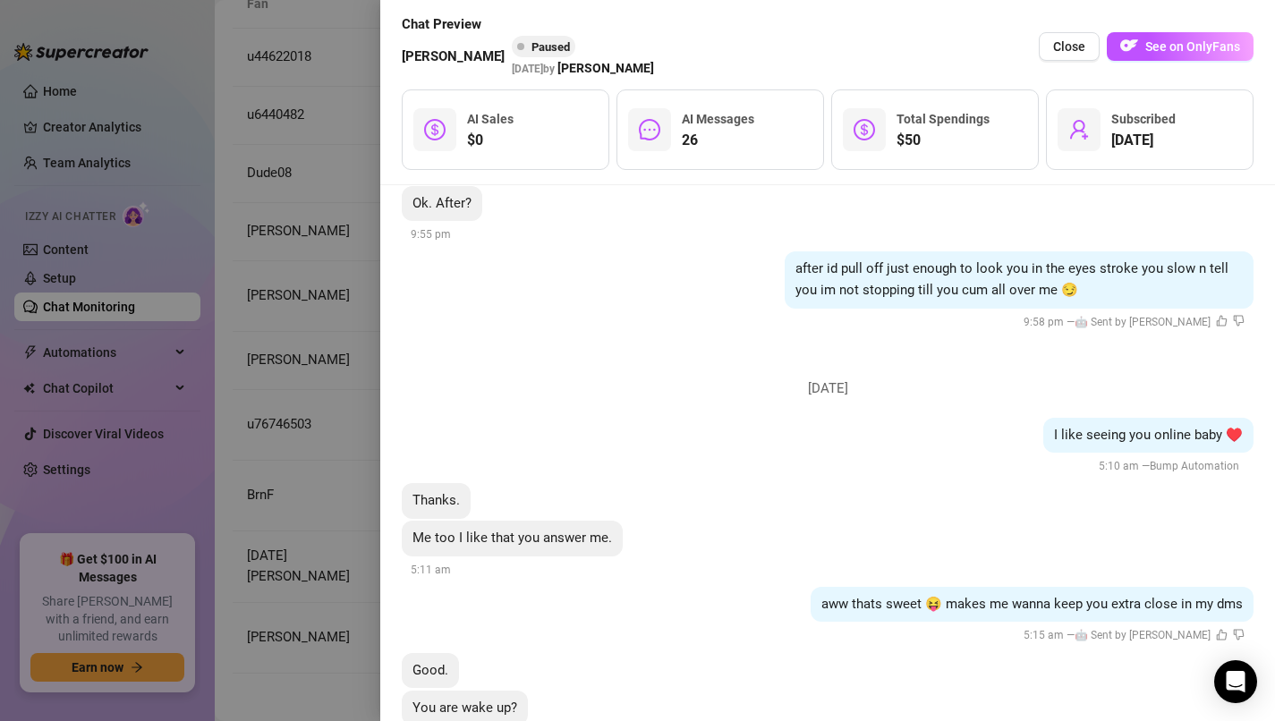
scroll to position [4953, 0]
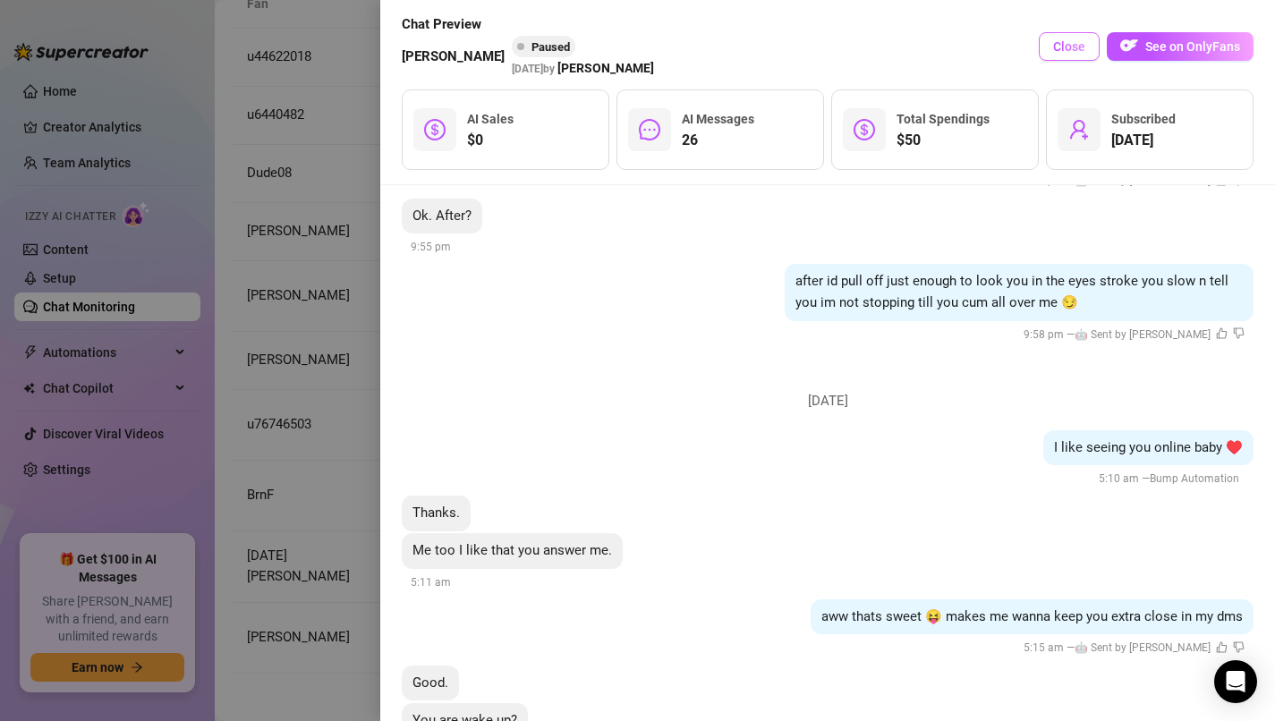
click at [1055, 50] on span "Close" at bounding box center [1069, 46] width 32 height 14
